Goal: Information Seeking & Learning: Learn about a topic

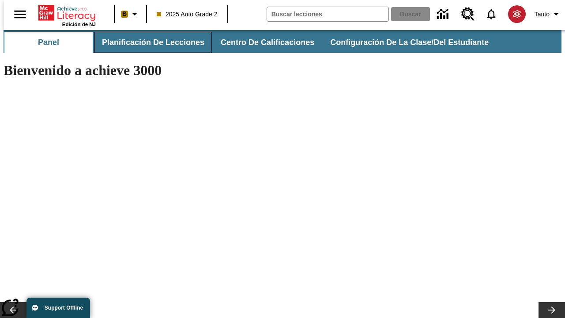
click at [148, 42] on span "Planificación de lecciones" at bounding box center [153, 43] width 102 height 10
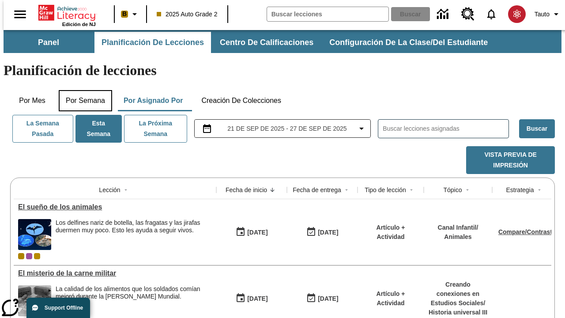
click at [83, 90] on button "Por semana" at bounding box center [85, 100] width 53 height 21
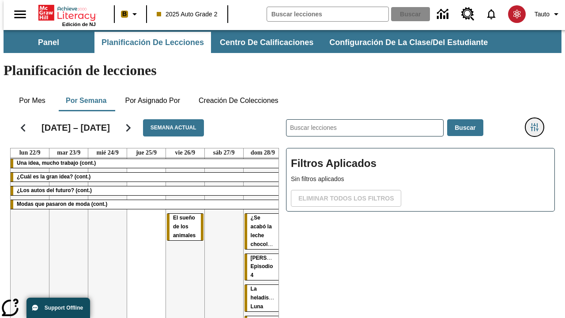
click at [537, 123] on icon "Menú lateral de filtros" at bounding box center [534, 127] width 8 height 8
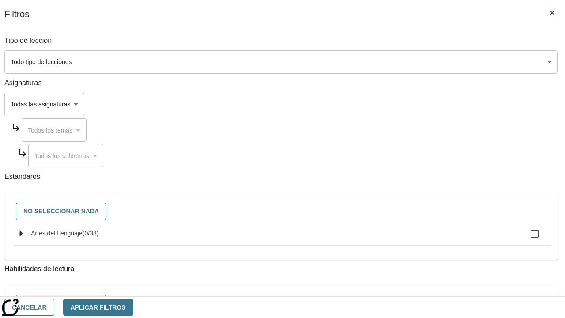
click at [389, 62] on body "[MEDICAL_DATA] al contenido principal Edición de NJ B 2025 Auto Grade 2 Buscar …" at bounding box center [283, 218] width 558 height 377
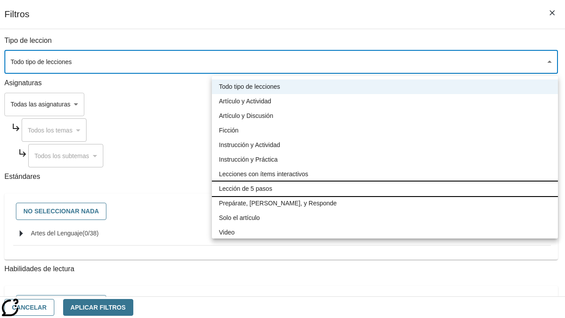
click at [385, 188] on li "Lección de 5 pasos" at bounding box center [385, 188] width 346 height 15
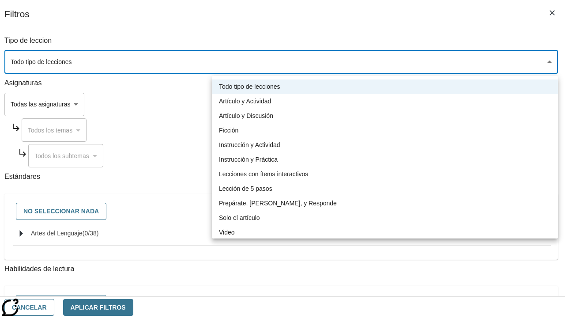
type input "1"
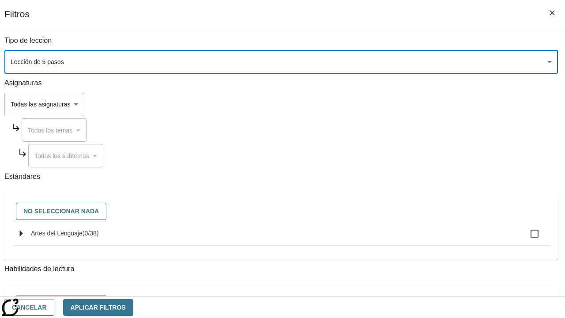
click at [389, 214] on body "[MEDICAL_DATA] al contenido principal Edición de NJ B 2025 Auto Grade 2 Buscar …" at bounding box center [283, 218] width 558 height 377
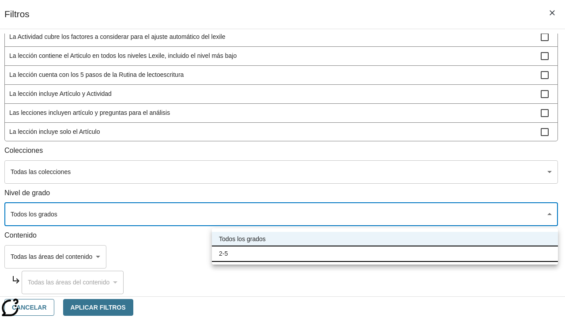
click at [385, 253] on li "2-5" at bounding box center [385, 253] width 346 height 15
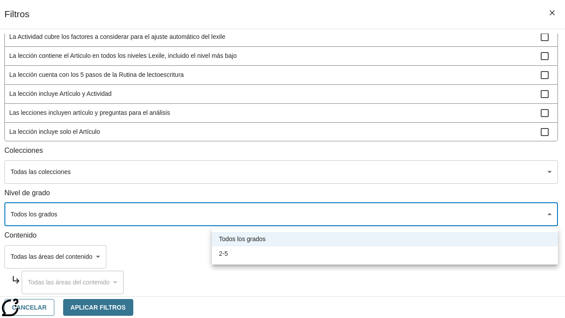
type input "1"
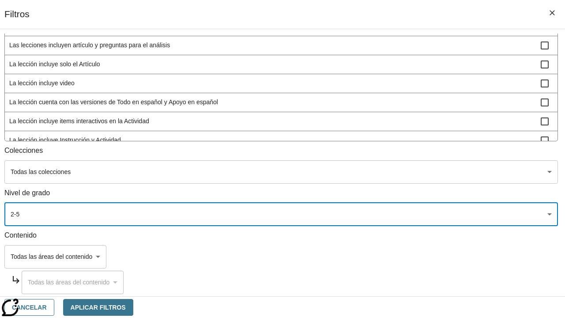
click at [389, 88] on span "La lección incluye video" at bounding box center [274, 83] width 531 height 9
checkbox input "true"
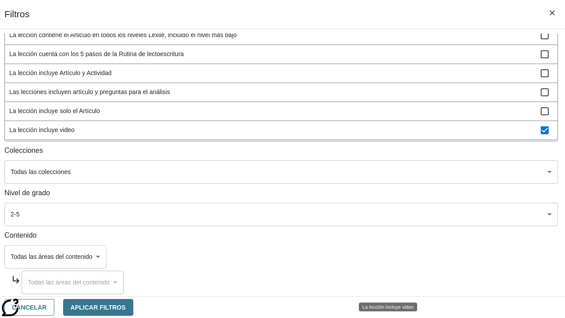
scroll to position [258, 0]
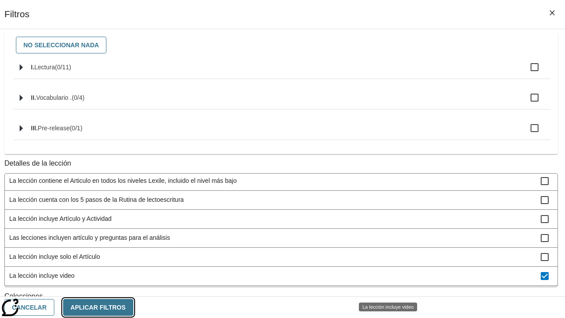
click at [133, 307] on button "Aplicar Filtros" at bounding box center [98, 307] width 70 height 17
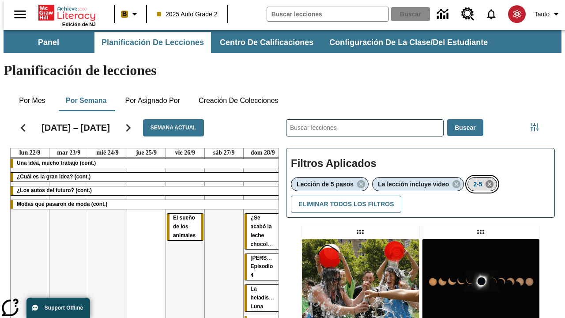
click at [491, 179] on icon "Eliminar 2-5 el ítem seleccionado del filtro" at bounding box center [489, 184] width 10 height 10
click at [537, 123] on icon "Menú lateral de filtros" at bounding box center [534, 127] width 8 height 8
